Goal: Task Accomplishment & Management: Use online tool/utility

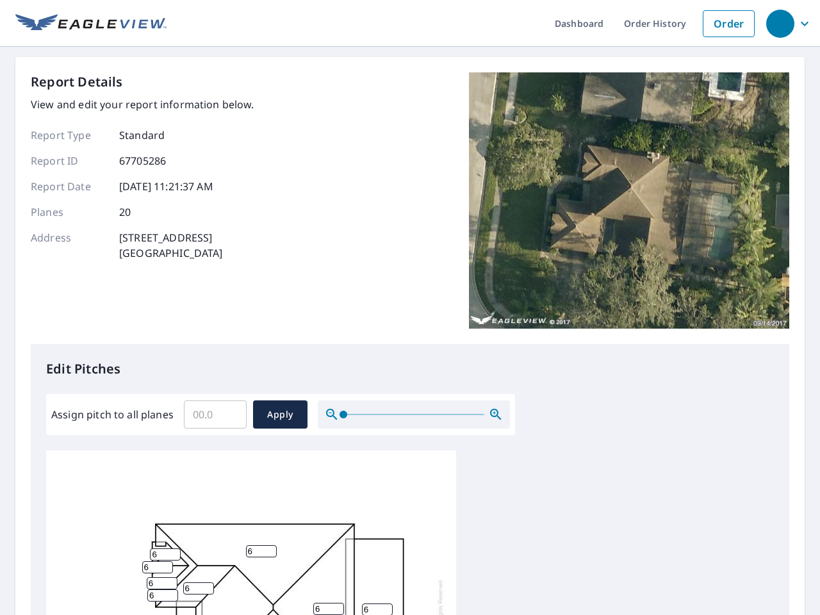
click at [410, 307] on div "Report Details View and edit your report information below. Report Type Standar…" at bounding box center [410, 208] width 758 height 272
click at [779, 23] on div "button" at bounding box center [780, 24] width 28 height 28
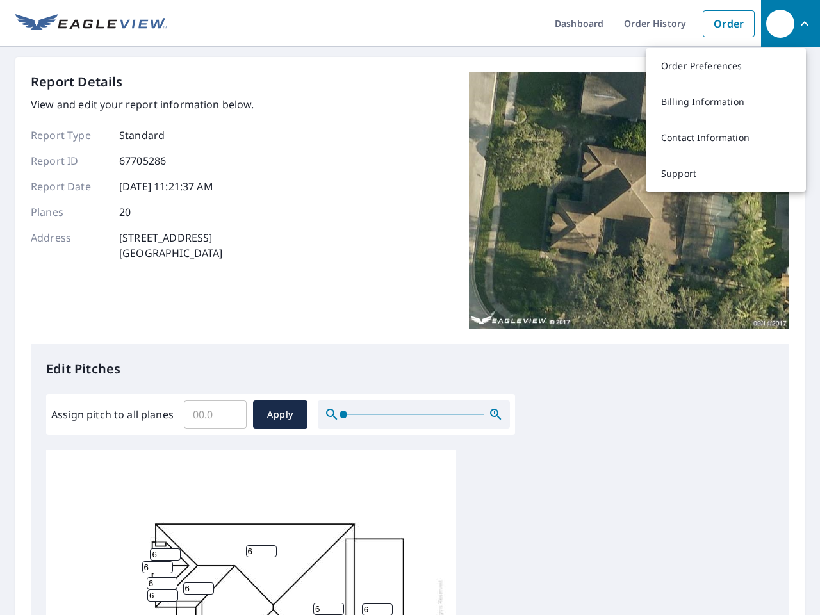
click at [215, 414] on input "Assign pitch to all planes" at bounding box center [215, 414] width 63 height 36
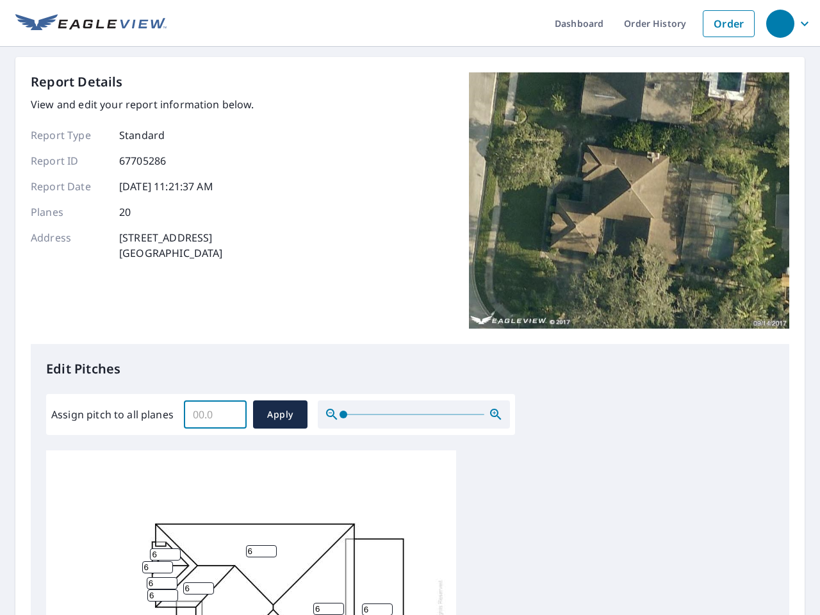
click at [280, 414] on span "Apply" at bounding box center [280, 415] width 34 height 16
click at [496, 414] on icon "button" at bounding box center [495, 414] width 15 height 15
